Goal: Task Accomplishment & Management: Manage account settings

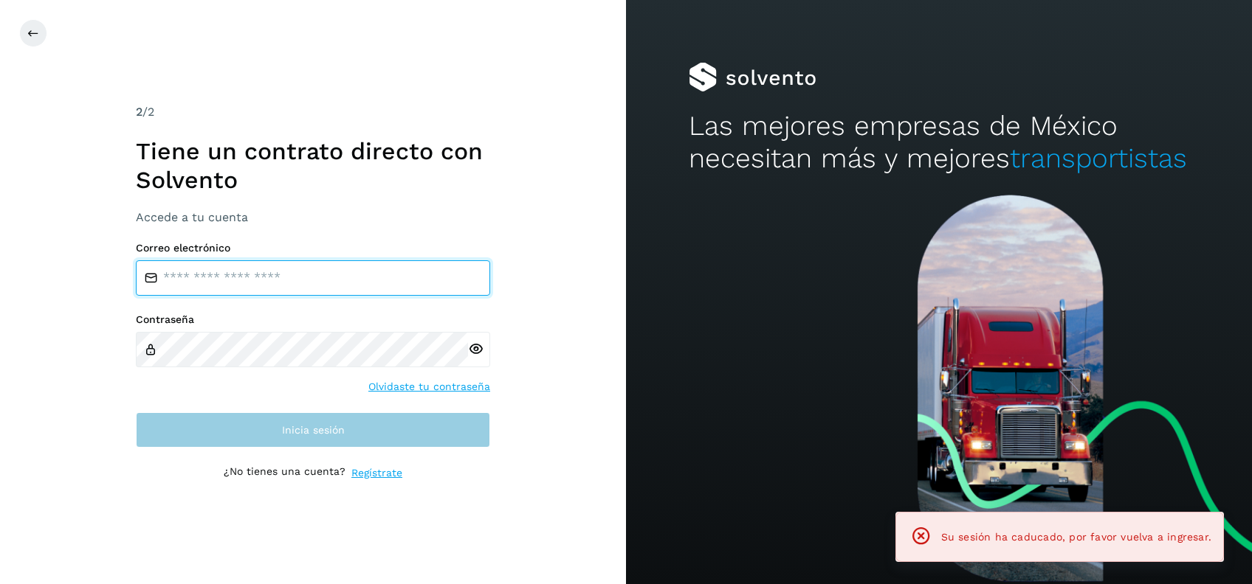
type input "**********"
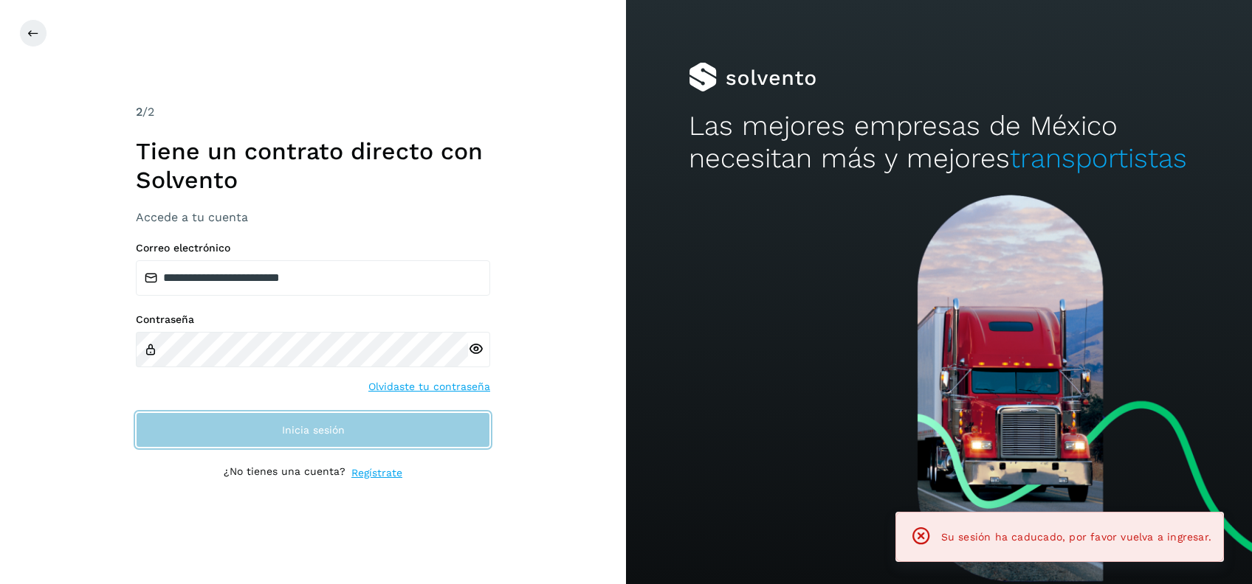
click at [328, 434] on span "Inicia sesión" at bounding box center [313, 430] width 63 height 10
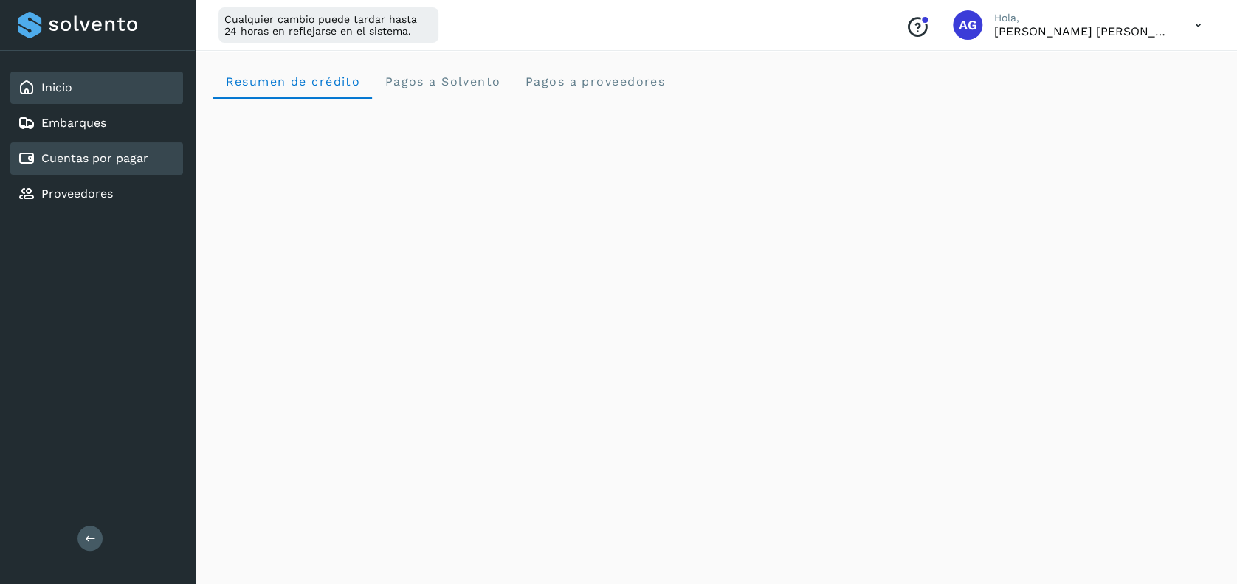
click at [112, 160] on link "Cuentas por pagar" at bounding box center [94, 158] width 107 height 14
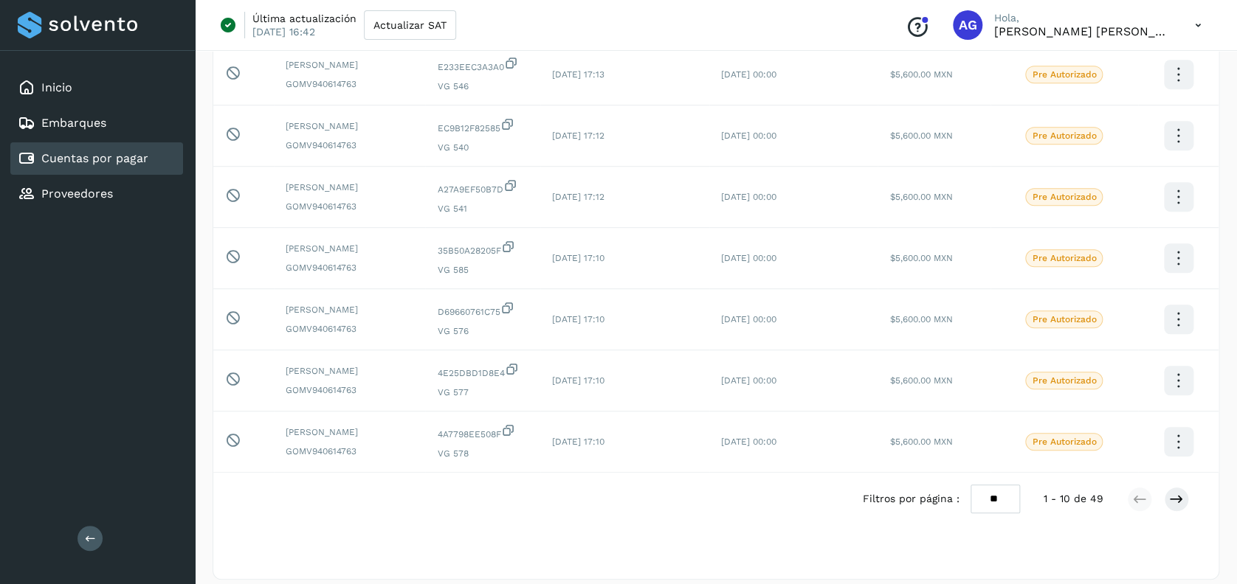
scroll to position [359, 0]
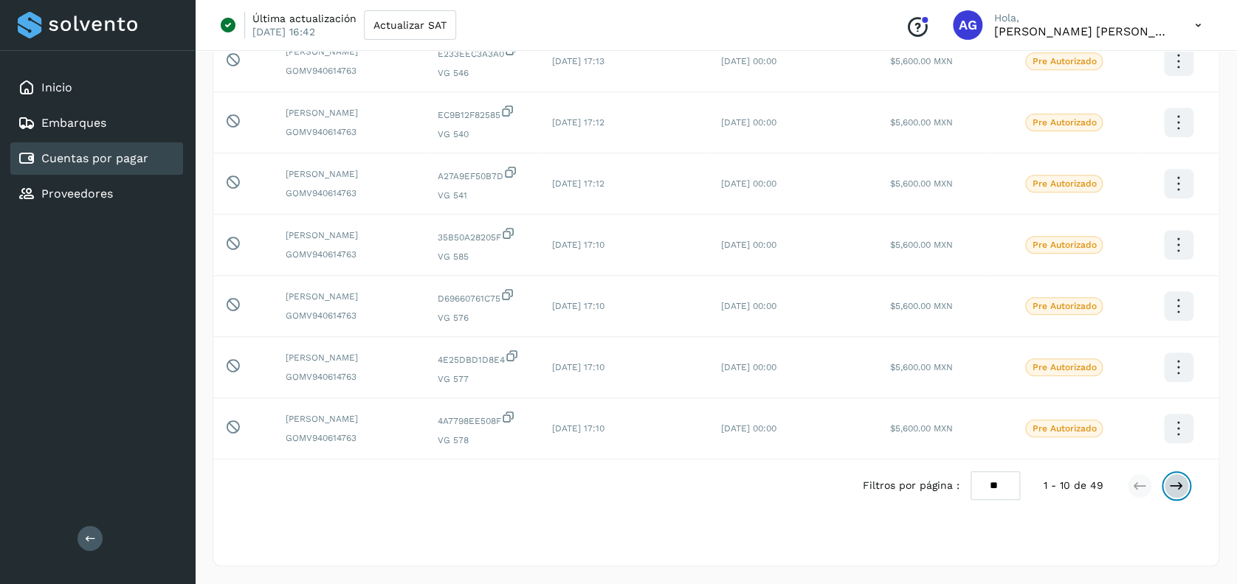
click at [1181, 486] on icon at bounding box center [1176, 486] width 15 height 15
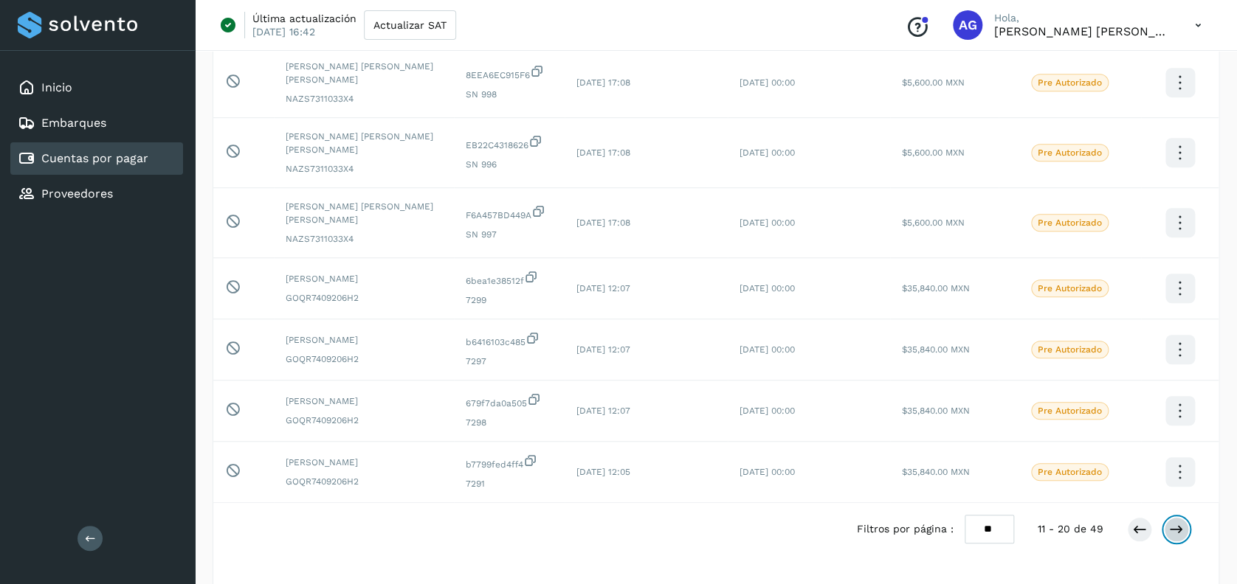
click at [1181, 522] on icon at bounding box center [1176, 529] width 15 height 15
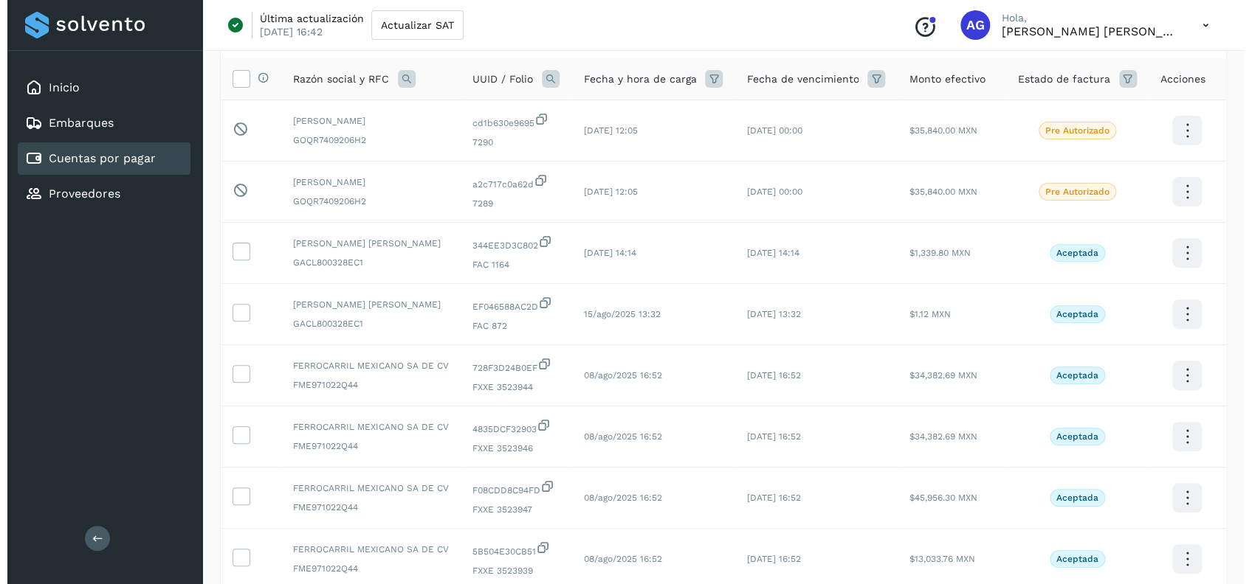
scroll to position [0, 0]
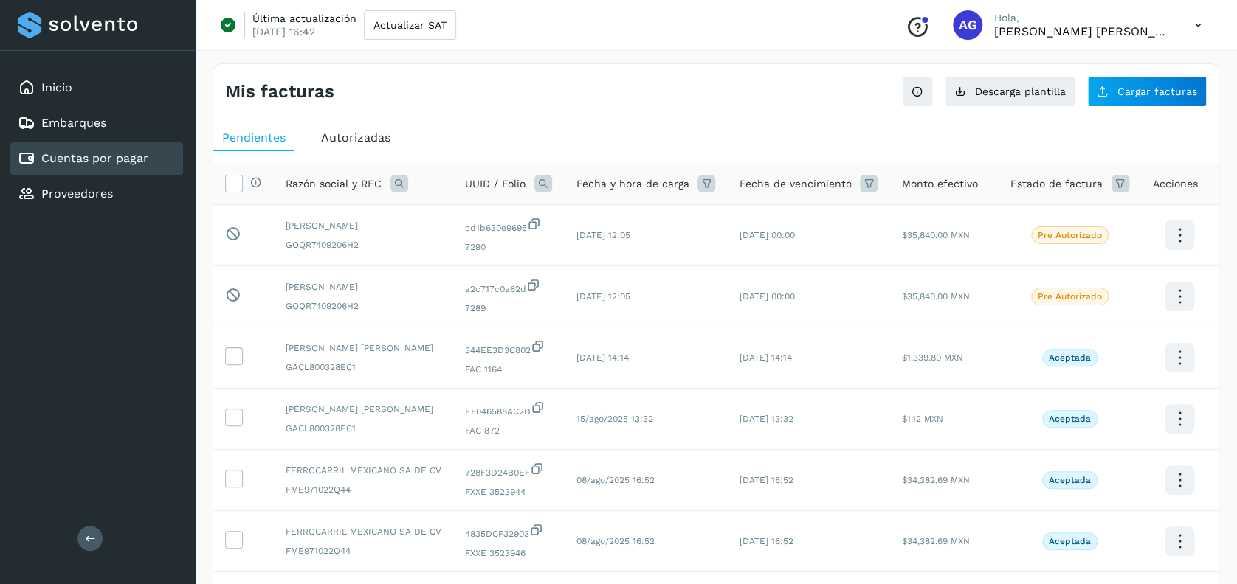
click at [1193, 21] on icon at bounding box center [1198, 25] width 30 height 30
click at [1126, 98] on div "Cerrar sesión" at bounding box center [1125, 95] width 176 height 28
